Goal: Check status: Check status

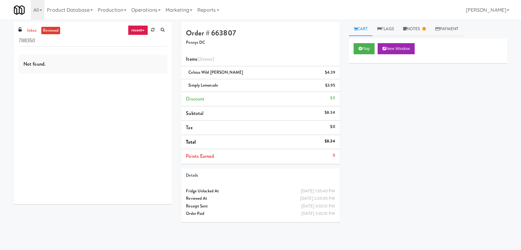
click at [65, 39] on input "788350" at bounding box center [92, 40] width 149 height 11
click at [39, 30] on ul "inbox reviewed" at bounding box center [43, 31] width 38 height 8
click at [35, 31] on link "inbox" at bounding box center [32, 31] width 13 height 8
drag, startPoint x: 42, startPoint y: 43, endPoint x: 8, endPoint y: 38, distance: 34.0
click at [0, 40] on div "inbox reviewed recent all unclear take inventory issue suspicious failed recent…" at bounding box center [260, 134] width 521 height 225
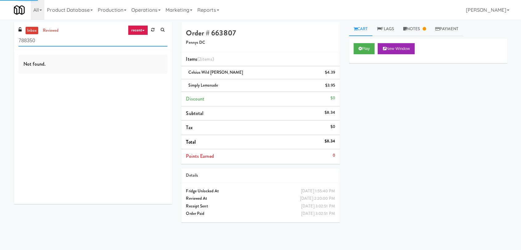
paste input "Premier Combo"
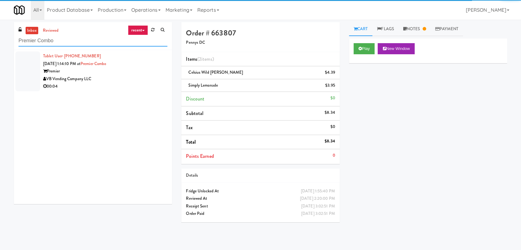
type input "Premier Combo"
click at [121, 73] on div "Premier" at bounding box center [105, 72] width 124 height 8
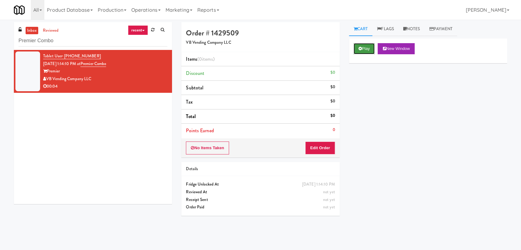
click at [364, 50] on button "Play" at bounding box center [364, 48] width 21 height 11
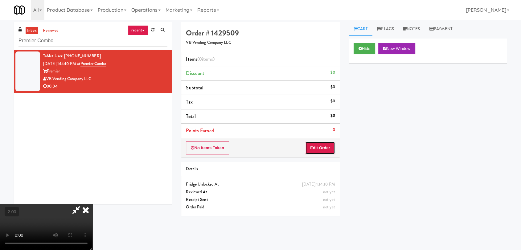
click at [326, 147] on button "Edit Order" at bounding box center [320, 147] width 30 height 13
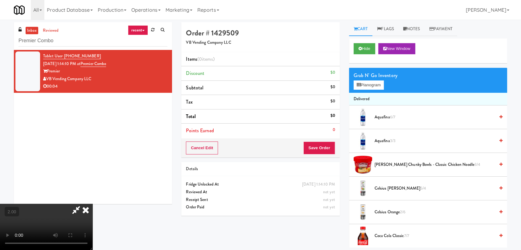
click at [92, 204] on video at bounding box center [46, 227] width 92 height 46
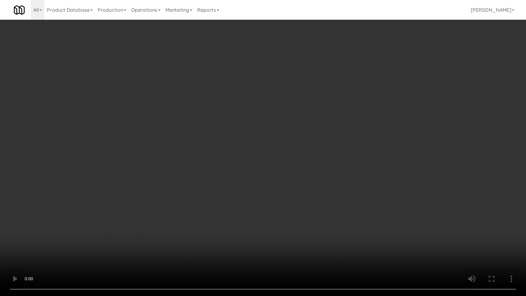
click at [164, 155] on video at bounding box center [263, 148] width 526 height 296
click at [270, 240] on video at bounding box center [263, 148] width 526 height 296
click at [208, 176] on video at bounding box center [263, 148] width 526 height 296
click at [166, 245] on video at bounding box center [263, 148] width 526 height 296
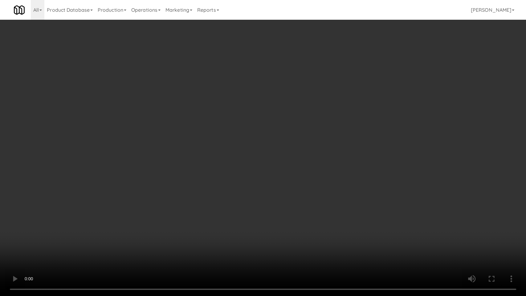
click at [165, 240] on video at bounding box center [263, 148] width 526 height 296
click at [256, 248] on video at bounding box center [263, 148] width 526 height 296
click at [244, 242] on video at bounding box center [263, 148] width 526 height 296
click at [242, 241] on video at bounding box center [263, 148] width 526 height 296
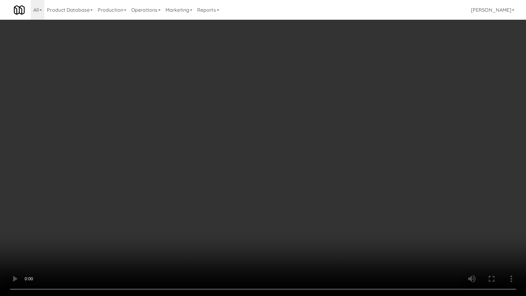
click at [223, 243] on video at bounding box center [263, 148] width 526 height 296
click at [222, 243] on video at bounding box center [263, 148] width 526 height 296
click at [219, 249] on video at bounding box center [263, 148] width 526 height 296
click at [217, 242] on video at bounding box center [263, 148] width 526 height 296
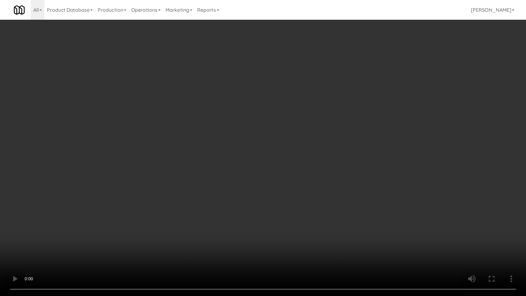
click at [218, 241] on video at bounding box center [263, 148] width 526 height 296
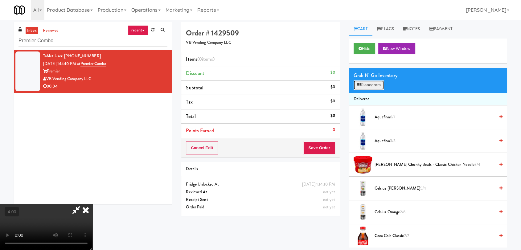
click at [364, 86] on button "Planogram" at bounding box center [369, 84] width 30 height 9
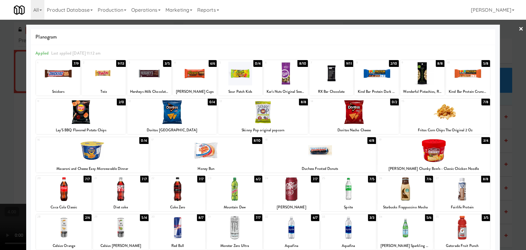
click at [0, 155] on div at bounding box center [263, 125] width 526 height 250
click at [0, 204] on video at bounding box center [46, 227] width 92 height 46
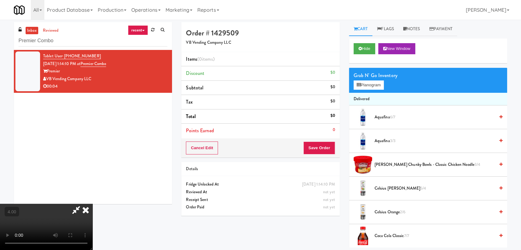
click at [56, 204] on video at bounding box center [46, 227] width 92 height 46
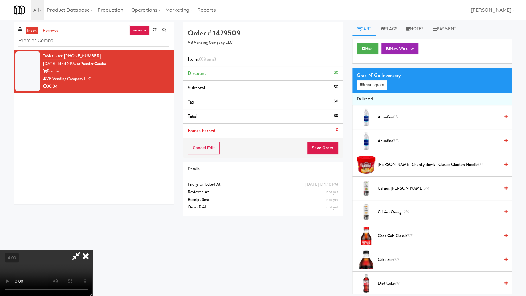
click at [78, 250] on video at bounding box center [46, 273] width 92 height 46
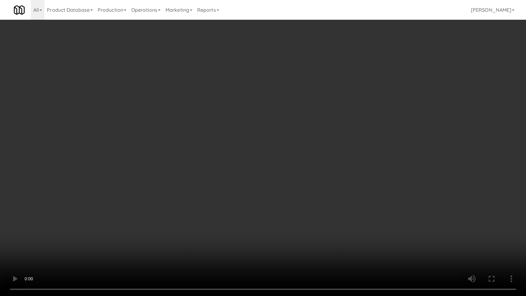
click at [77, 233] on video at bounding box center [263, 148] width 526 height 296
click at [83, 248] on video at bounding box center [263, 148] width 526 height 296
click at [83, 236] on video at bounding box center [263, 148] width 526 height 296
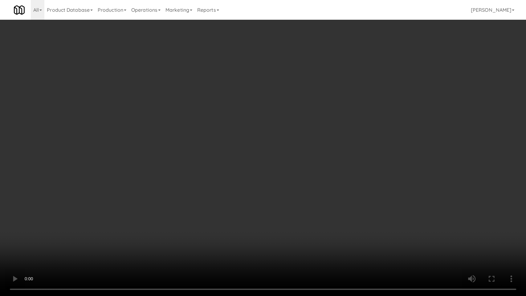
click at [83, 236] on video at bounding box center [263, 148] width 526 height 296
click at [133, 220] on video at bounding box center [263, 148] width 526 height 296
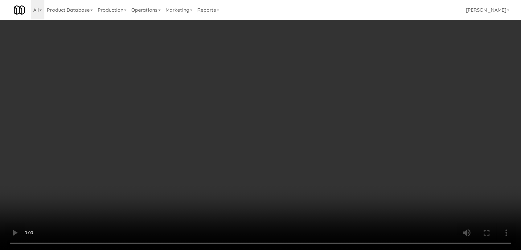
click at [366, 80] on div "Grab N' Go Inventory Planogram" at bounding box center [428, 80] width 158 height 25
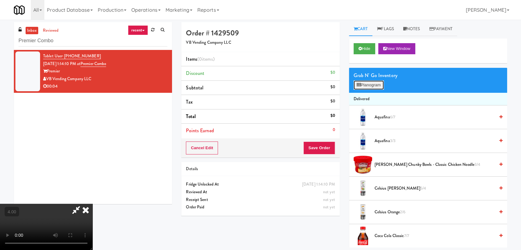
click at [366, 83] on button "Planogram" at bounding box center [369, 84] width 30 height 9
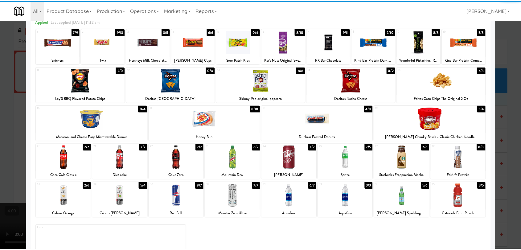
scroll to position [53, 0]
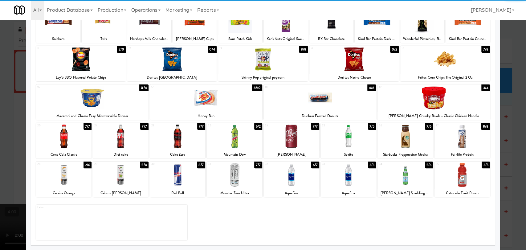
click at [83, 181] on div at bounding box center [63, 175] width 55 height 24
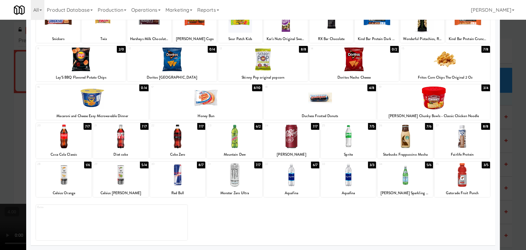
click at [0, 145] on div at bounding box center [263, 125] width 526 height 250
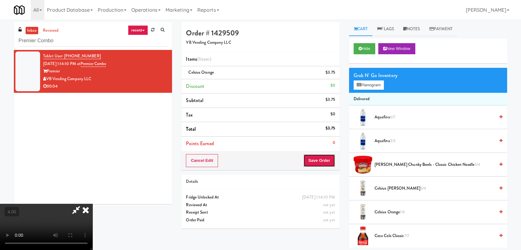
click at [314, 161] on button "Save Order" at bounding box center [318, 160] width 31 height 13
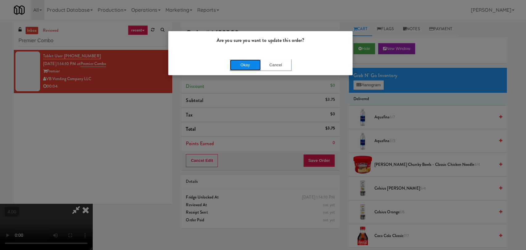
click at [247, 69] on button "Okay" at bounding box center [245, 64] width 31 height 11
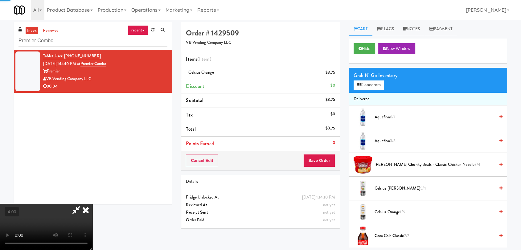
click at [92, 204] on icon at bounding box center [86, 210] width 14 height 12
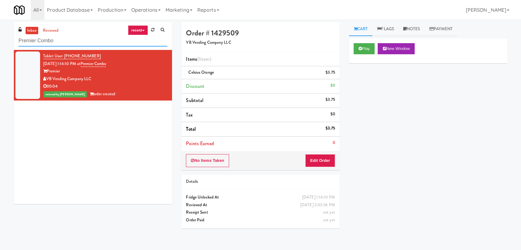
paste input "The Legacy at [GEOGRAPHIC_DATA] Refrigerated Left"
drag, startPoint x: 82, startPoint y: 40, endPoint x: 1, endPoint y: 39, distance: 81.4
click at [0, 39] on div "inbox reviewed recent all unclear take inventory issue suspicious failed recent…" at bounding box center [260, 134] width 521 height 225
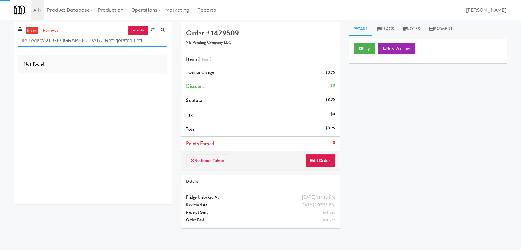
type input "The Legacy at [GEOGRAPHIC_DATA] Refrigerated Left"
click at [133, 76] on div "Not found." at bounding box center [93, 127] width 158 height 154
click at [136, 80] on div "Not found." at bounding box center [93, 127] width 158 height 154
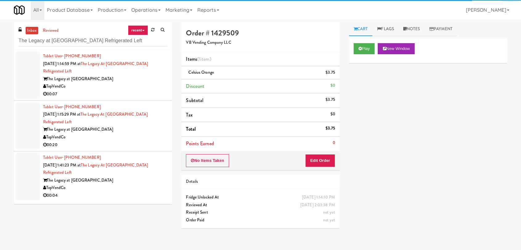
click at [136, 77] on div "The Legacy at [GEOGRAPHIC_DATA]" at bounding box center [105, 79] width 124 height 8
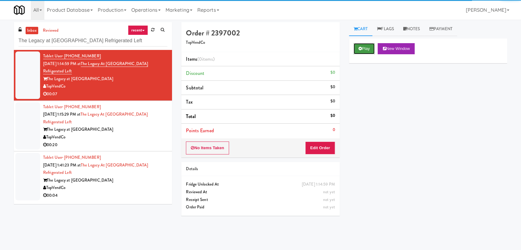
click at [356, 48] on button "Play" at bounding box center [364, 48] width 21 height 11
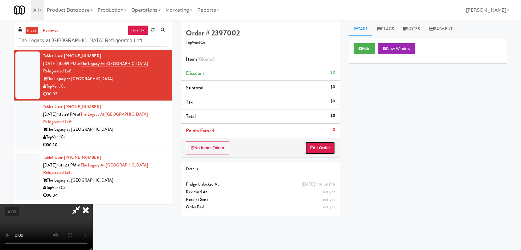
click at [322, 149] on button "Edit Order" at bounding box center [320, 147] width 30 height 13
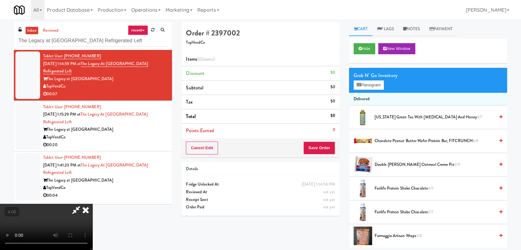
click at [92, 204] on video at bounding box center [46, 227] width 92 height 46
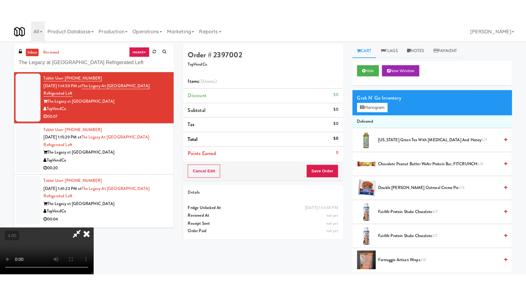
scroll to position [68, 0]
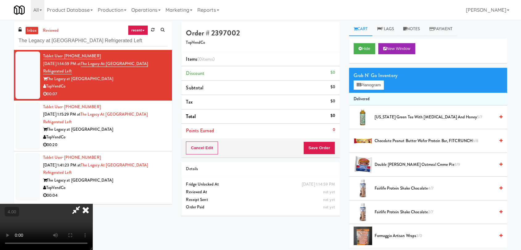
click at [92, 204] on video at bounding box center [46, 227] width 92 height 46
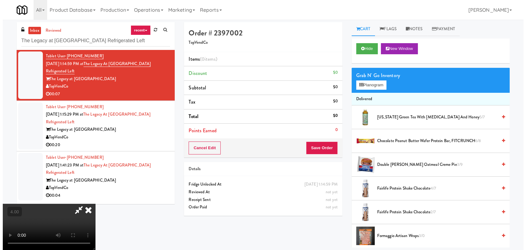
scroll to position [13, 0]
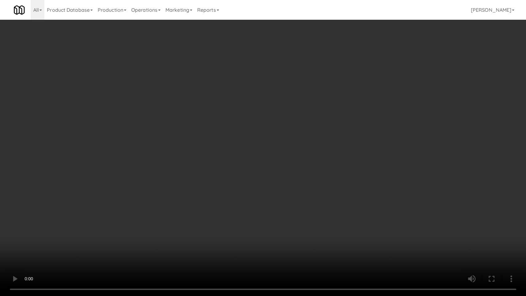
click at [62, 217] on video at bounding box center [263, 148] width 526 height 296
click at [89, 205] on video at bounding box center [263, 148] width 526 height 296
click at [160, 219] on video at bounding box center [263, 148] width 526 height 296
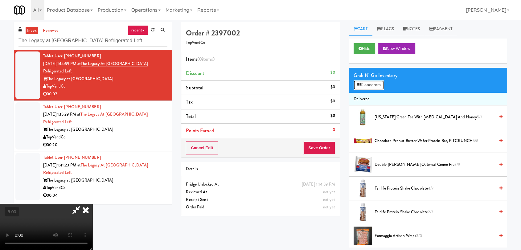
click at [366, 85] on button "Planogram" at bounding box center [369, 84] width 30 height 9
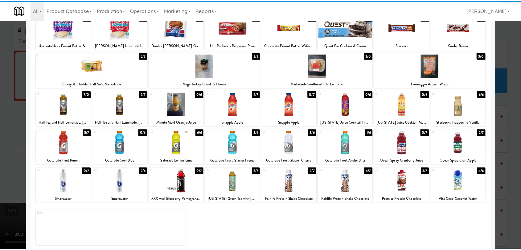
scroll to position [53, 0]
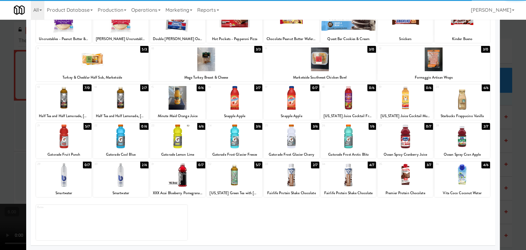
click at [402, 177] on div at bounding box center [405, 175] width 55 height 24
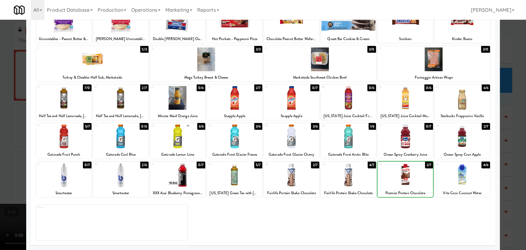
click at [0, 93] on div at bounding box center [263, 125] width 526 height 250
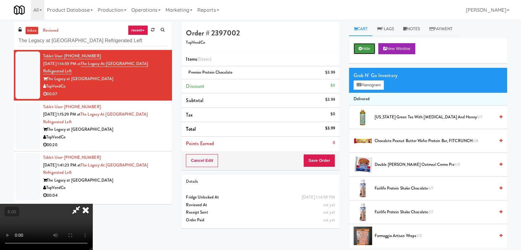
click at [370, 44] on button "Hide" at bounding box center [365, 48] width 22 height 11
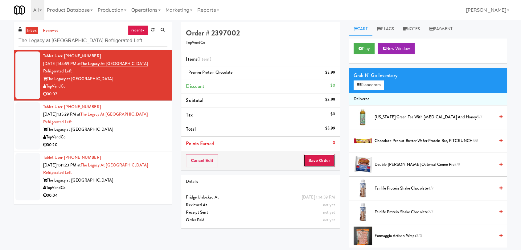
click at [321, 162] on button "Save Order" at bounding box center [318, 160] width 31 height 13
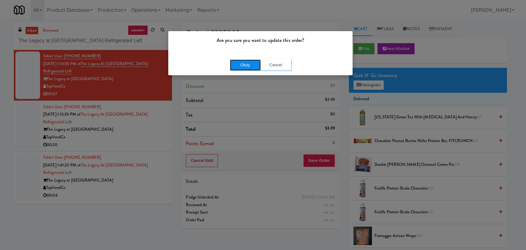
click at [248, 66] on button "Okay" at bounding box center [245, 64] width 31 height 11
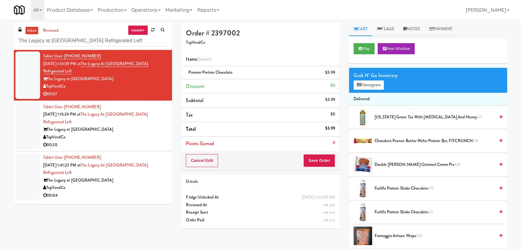
click at [139, 129] on div "The Legacy at [GEOGRAPHIC_DATA]" at bounding box center [105, 130] width 124 height 8
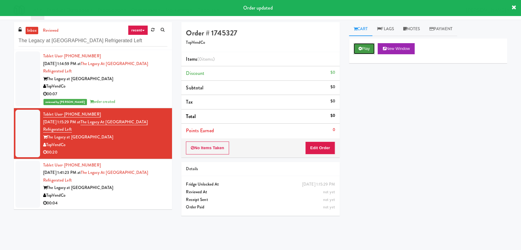
click at [361, 51] on button "Play" at bounding box center [364, 48] width 21 height 11
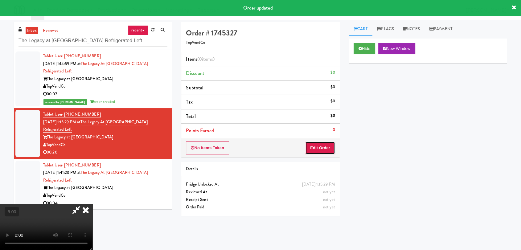
click at [328, 142] on button "Edit Order" at bounding box center [320, 147] width 30 height 13
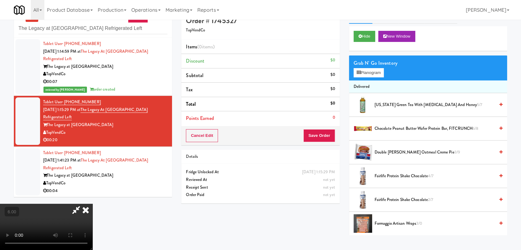
scroll to position [20, 0]
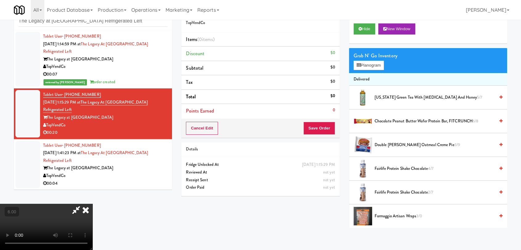
click at [92, 204] on video at bounding box center [46, 227] width 92 height 46
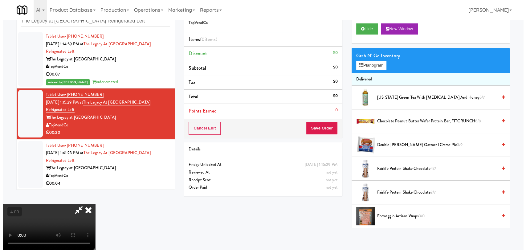
scroll to position [13, 0]
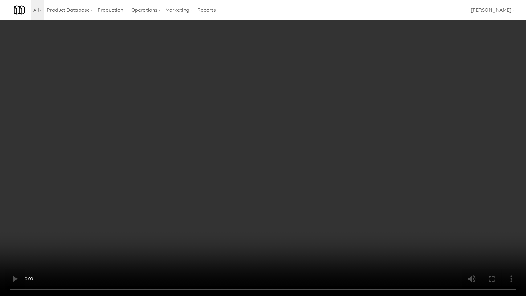
click at [234, 183] on video at bounding box center [263, 148] width 526 height 296
drag, startPoint x: 234, startPoint y: 183, endPoint x: 446, endPoint y: 82, distance: 234.7
click at [237, 181] on video at bounding box center [263, 148] width 526 height 296
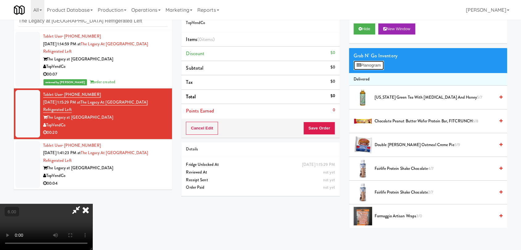
click at [369, 67] on button "Planogram" at bounding box center [369, 65] width 30 height 9
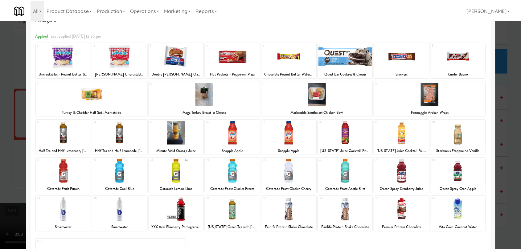
scroll to position [34, 0]
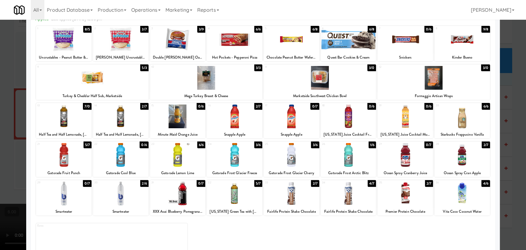
click at [455, 159] on div at bounding box center [462, 155] width 55 height 24
click at [414, 190] on div at bounding box center [405, 194] width 55 height 24
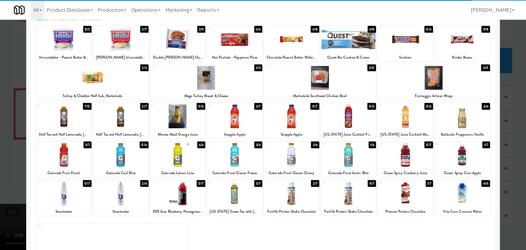
click at [0, 126] on div at bounding box center [263, 125] width 526 height 250
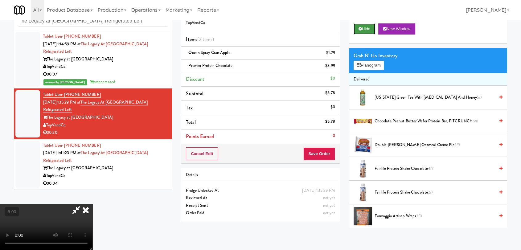
click at [374, 25] on button "Hide" at bounding box center [365, 28] width 22 height 11
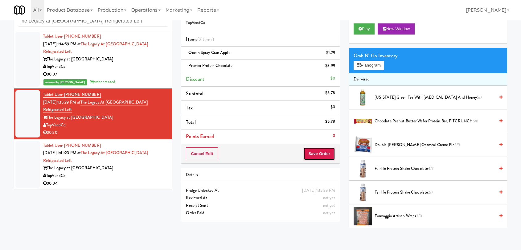
click at [322, 154] on button "Save Order" at bounding box center [318, 153] width 31 height 13
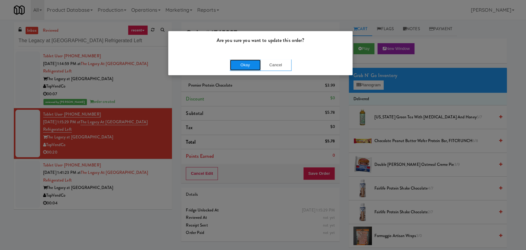
click at [254, 65] on button "Okay" at bounding box center [245, 64] width 31 height 11
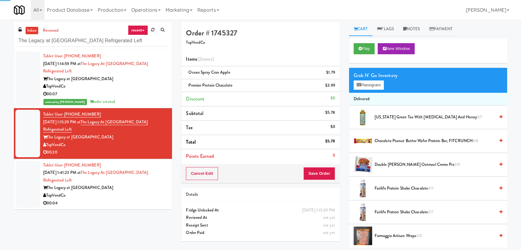
click at [150, 185] on div "The Legacy at [GEOGRAPHIC_DATA]" at bounding box center [105, 188] width 124 height 8
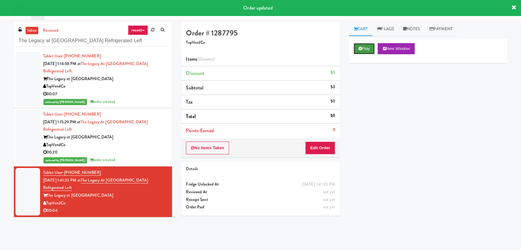
click at [375, 50] on button "Play" at bounding box center [364, 48] width 21 height 11
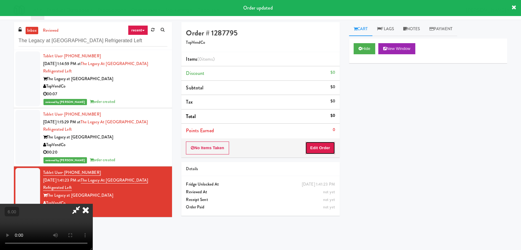
click at [326, 151] on button "Edit Order" at bounding box center [320, 147] width 30 height 13
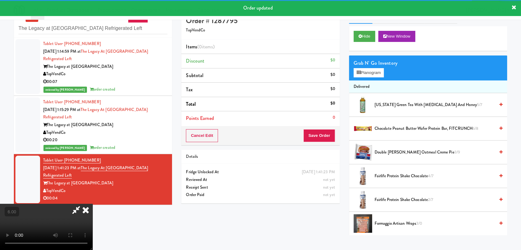
scroll to position [20, 0]
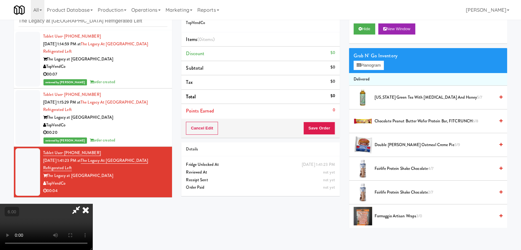
click at [86, 204] on video at bounding box center [46, 227] width 92 height 46
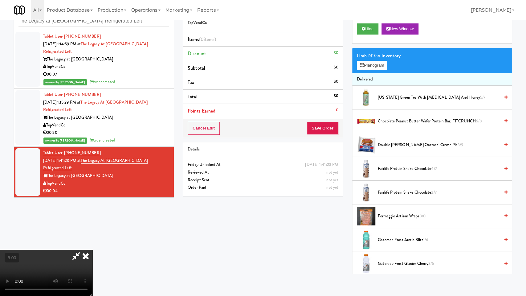
click at [86, 250] on video at bounding box center [46, 273] width 92 height 46
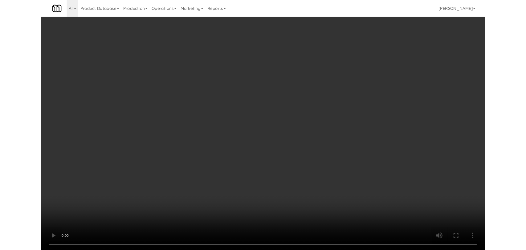
scroll to position [13, 0]
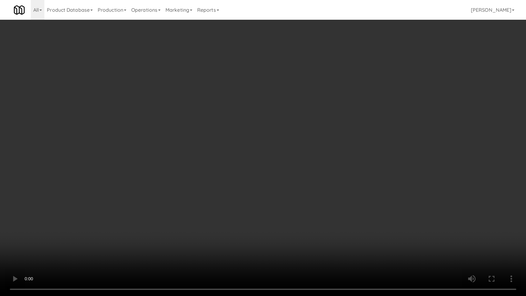
click at [105, 207] on video at bounding box center [263, 148] width 526 height 296
click at [78, 226] on video at bounding box center [263, 148] width 526 height 296
click at [81, 220] on video at bounding box center [263, 148] width 526 height 296
click at [173, 215] on video at bounding box center [263, 148] width 526 height 296
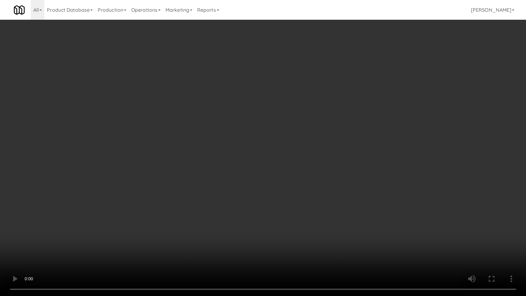
click at [173, 215] on video at bounding box center [263, 148] width 526 height 296
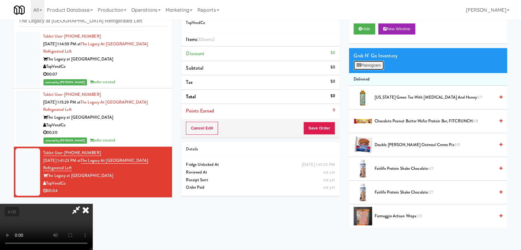
click at [373, 68] on button "Planogram" at bounding box center [369, 65] width 30 height 9
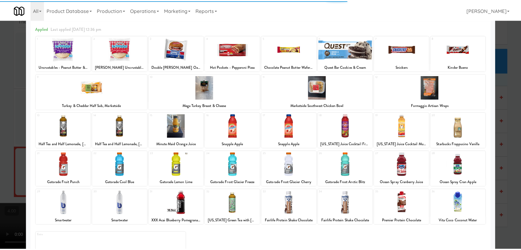
scroll to position [53, 0]
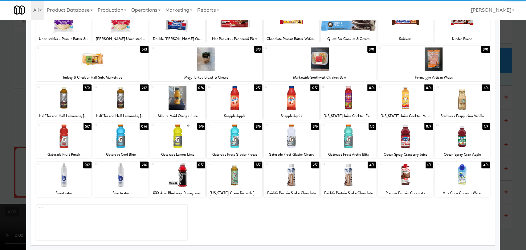
click at [396, 179] on div at bounding box center [405, 175] width 55 height 24
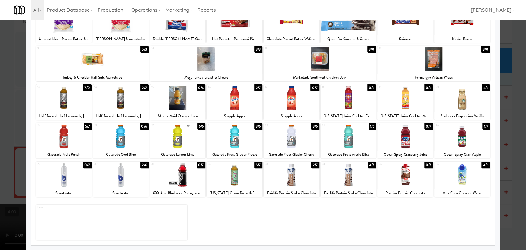
click at [0, 123] on div at bounding box center [263, 125] width 526 height 250
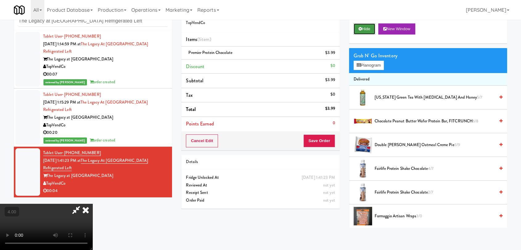
click at [362, 31] on button "Hide" at bounding box center [365, 28] width 22 height 11
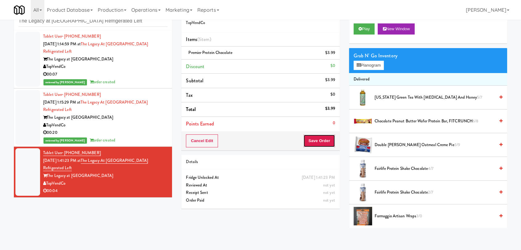
click at [323, 141] on button "Save Order" at bounding box center [318, 140] width 31 height 13
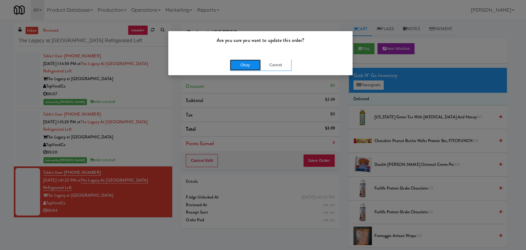
click at [249, 62] on button "Okay" at bounding box center [245, 64] width 31 height 11
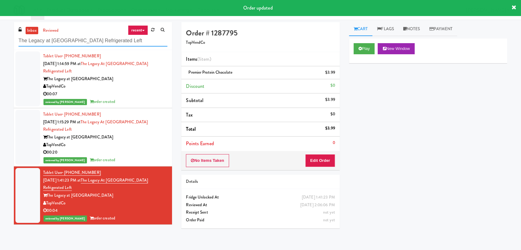
paste input "Guild - Pantry - Righ"
drag, startPoint x: 129, startPoint y: 40, endPoint x: 0, endPoint y: 38, distance: 129.2
click at [0, 38] on div "inbox reviewed recent all unclear take inventory issue suspicious failed recent…" at bounding box center [260, 134] width 521 height 225
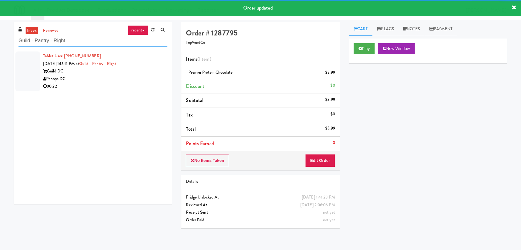
type input "Guild - Pantry - Right"
click at [138, 78] on div "Pennys DC" at bounding box center [105, 79] width 124 height 8
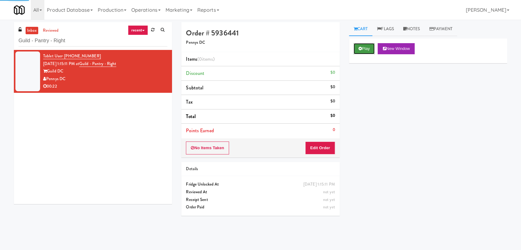
click at [365, 51] on button "Play" at bounding box center [364, 48] width 21 height 11
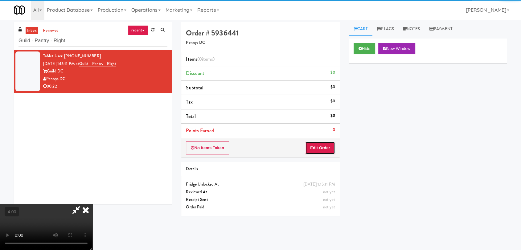
click at [330, 147] on button "Edit Order" at bounding box center [320, 147] width 30 height 13
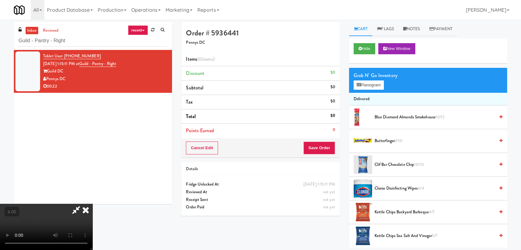
click at [92, 204] on video at bounding box center [46, 227] width 92 height 46
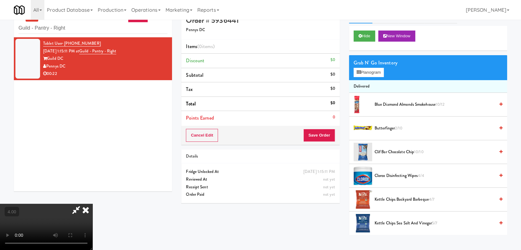
scroll to position [20, 0]
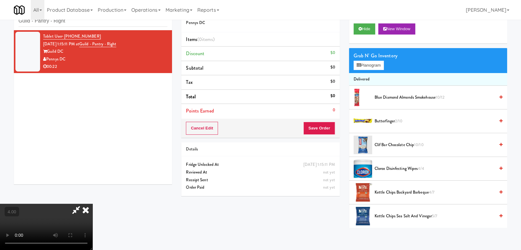
click at [73, 204] on video at bounding box center [46, 227] width 92 height 46
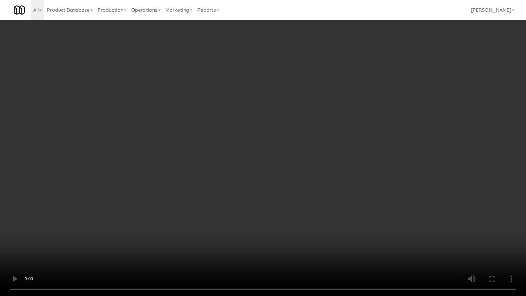
click at [79, 199] on video at bounding box center [263, 148] width 526 height 296
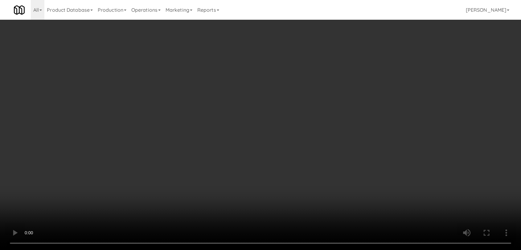
click at [82, 170] on video at bounding box center [260, 125] width 521 height 250
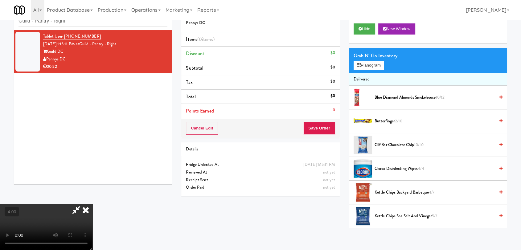
click at [82, 204] on video at bounding box center [46, 227] width 92 height 46
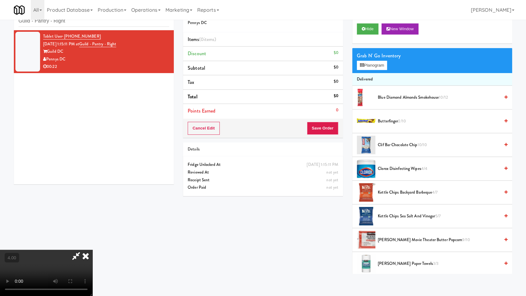
click at [84, 250] on video at bounding box center [46, 273] width 92 height 46
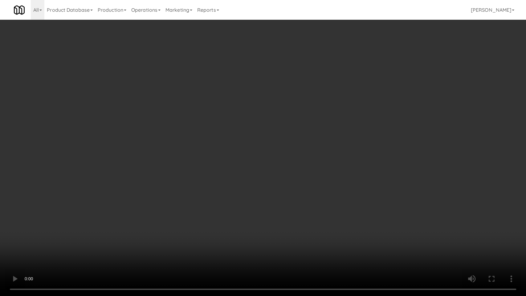
click at [125, 207] on video at bounding box center [263, 148] width 526 height 296
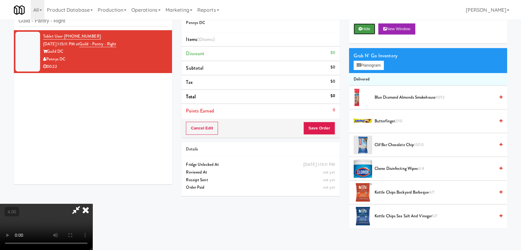
click at [368, 30] on button "Hide" at bounding box center [365, 28] width 22 height 11
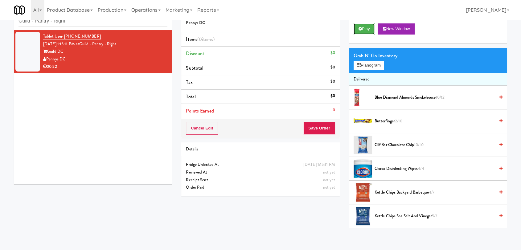
drag, startPoint x: 368, startPoint y: 30, endPoint x: 352, endPoint y: 28, distance: 15.8
click at [368, 30] on button "Play" at bounding box center [364, 28] width 21 height 11
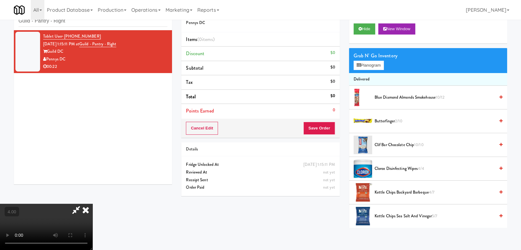
click at [42, 210] on video at bounding box center [46, 227] width 92 height 46
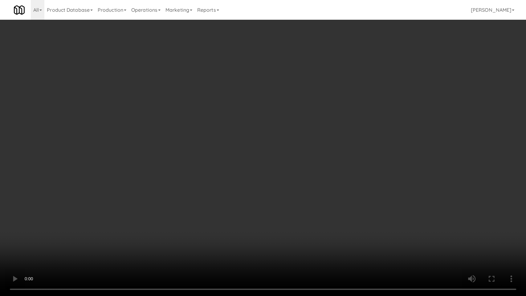
click at [31, 229] on video at bounding box center [263, 148] width 526 height 296
click at [31, 227] on video at bounding box center [263, 148] width 526 height 296
click at [57, 218] on video at bounding box center [263, 148] width 526 height 296
click at [142, 212] on video at bounding box center [263, 148] width 526 height 296
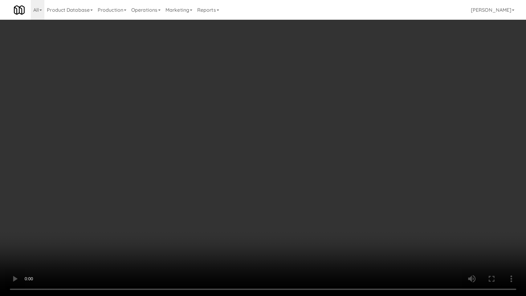
click at [142, 212] on video at bounding box center [263, 148] width 526 height 296
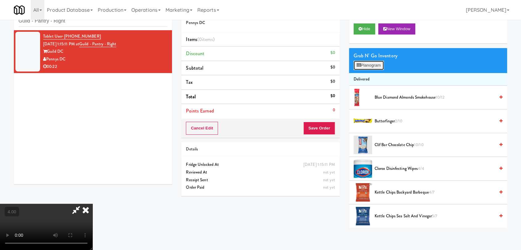
click at [363, 65] on button "Planogram" at bounding box center [369, 65] width 30 height 9
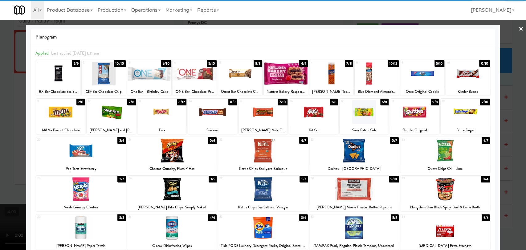
click at [234, 81] on div at bounding box center [240, 74] width 44 height 24
click at [104, 117] on div at bounding box center [111, 112] width 49 height 24
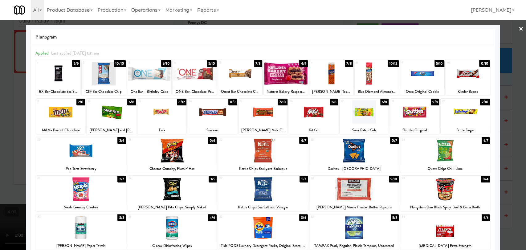
drag, startPoint x: 0, startPoint y: 85, endPoint x: 20, endPoint y: 91, distance: 20.9
click at [0, 84] on div at bounding box center [263, 125] width 526 height 250
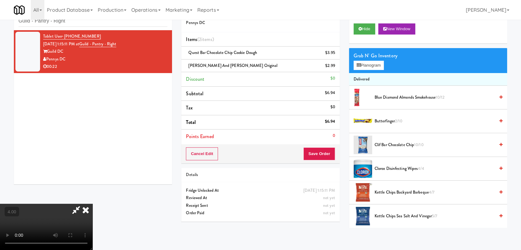
click at [92, 204] on icon at bounding box center [86, 210] width 14 height 12
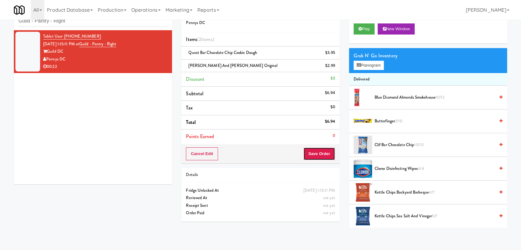
drag, startPoint x: 325, startPoint y: 154, endPoint x: 315, endPoint y: 147, distance: 11.9
click at [324, 154] on button "Save Order" at bounding box center [318, 153] width 31 height 13
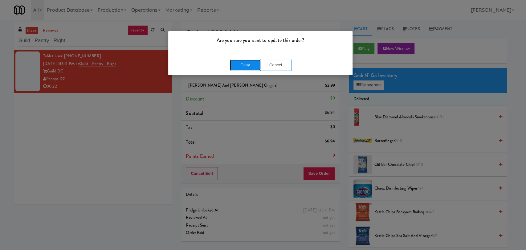
click at [252, 61] on button "Okay" at bounding box center [245, 64] width 31 height 11
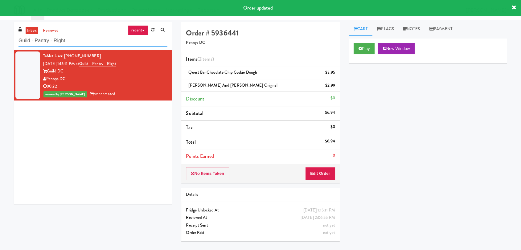
paste input "[PERSON_NAME]"
drag, startPoint x: 100, startPoint y: 43, endPoint x: 0, endPoint y: 37, distance: 100.7
click at [0, 37] on div "inbox reviewed recent all unclear take inventory issue suspicious failed recent…" at bounding box center [260, 134] width 521 height 225
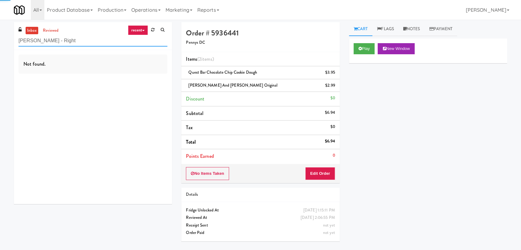
type input "[PERSON_NAME] - Right"
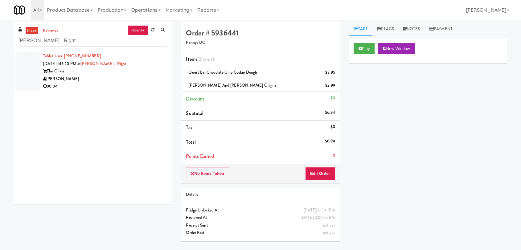
click at [146, 70] on div "The Olivia" at bounding box center [105, 72] width 124 height 8
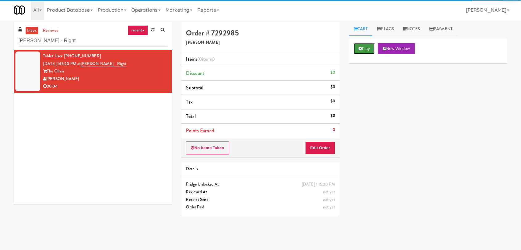
click at [359, 47] on icon at bounding box center [360, 49] width 3 height 4
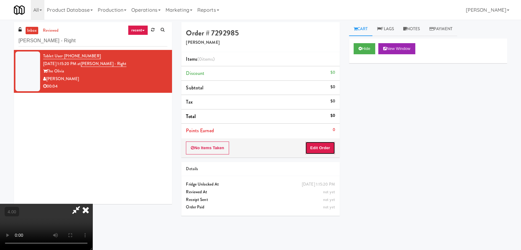
click at [315, 149] on button "Edit Order" at bounding box center [320, 147] width 30 height 13
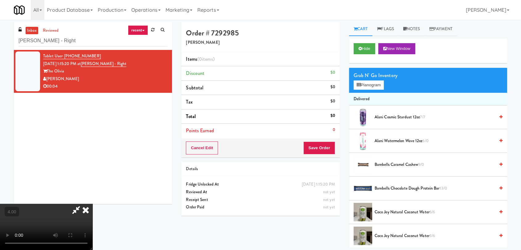
scroll to position [20, 0]
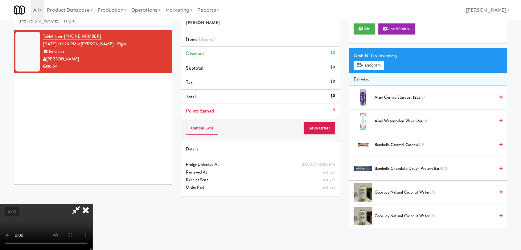
click at [92, 204] on video at bounding box center [46, 227] width 92 height 46
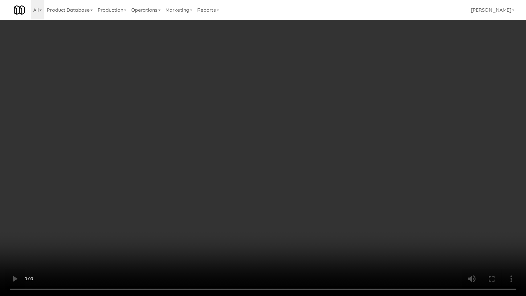
click at [108, 239] on video at bounding box center [263, 148] width 526 height 296
click at [106, 229] on video at bounding box center [263, 148] width 526 height 296
click at [99, 249] on video at bounding box center [263, 148] width 526 height 296
click at [99, 247] on video at bounding box center [263, 148] width 526 height 296
click at [182, 200] on video at bounding box center [263, 148] width 526 height 296
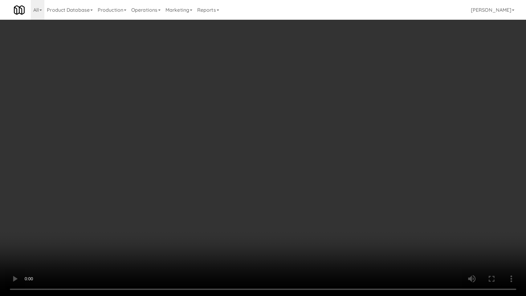
click at [182, 200] on video at bounding box center [263, 148] width 526 height 296
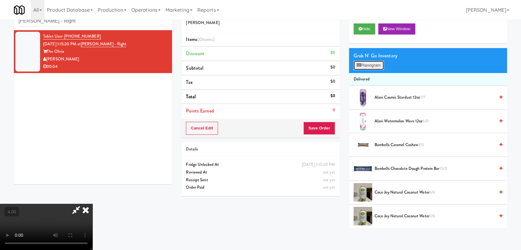
click at [378, 67] on button "Planogram" at bounding box center [369, 65] width 30 height 9
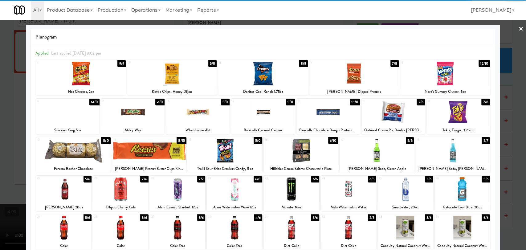
click at [254, 192] on div at bounding box center [234, 189] width 55 height 24
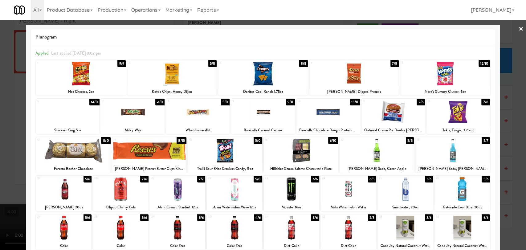
click at [0, 132] on div at bounding box center [263, 125] width 526 height 250
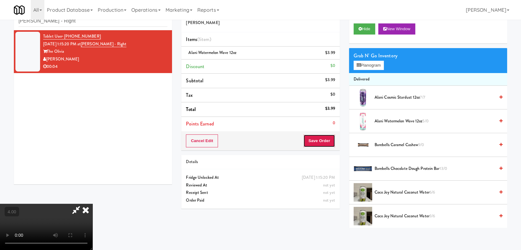
click at [324, 141] on button "Save Order" at bounding box center [318, 140] width 31 height 13
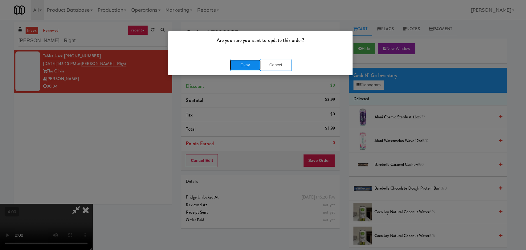
click at [258, 63] on button "Okay" at bounding box center [245, 64] width 31 height 11
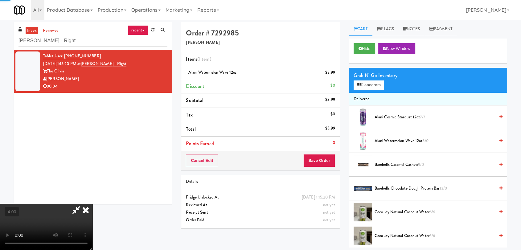
click at [92, 204] on icon at bounding box center [86, 210] width 14 height 12
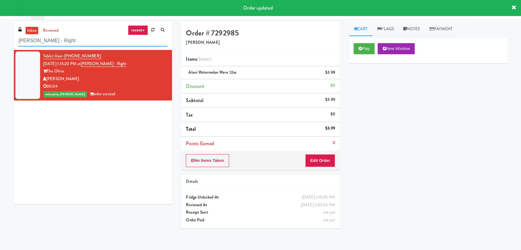
drag, startPoint x: 64, startPoint y: 40, endPoint x: 0, endPoint y: 43, distance: 64.2
click at [0, 43] on div "inbox reviewed recent all unclear take inventory issue suspicious failed recent…" at bounding box center [260, 134] width 521 height 225
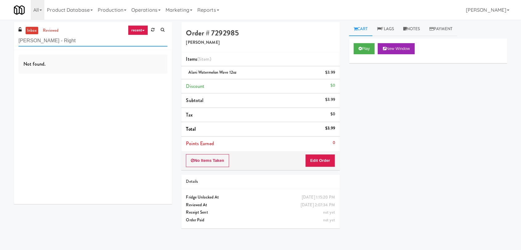
drag, startPoint x: 78, startPoint y: 45, endPoint x: 0, endPoint y: 42, distance: 77.8
click at [0, 42] on div "inbox reviewed recent all unclear take inventory issue suspicious failed recent…" at bounding box center [260, 134] width 521 height 225
